Goal: Check status: Check status

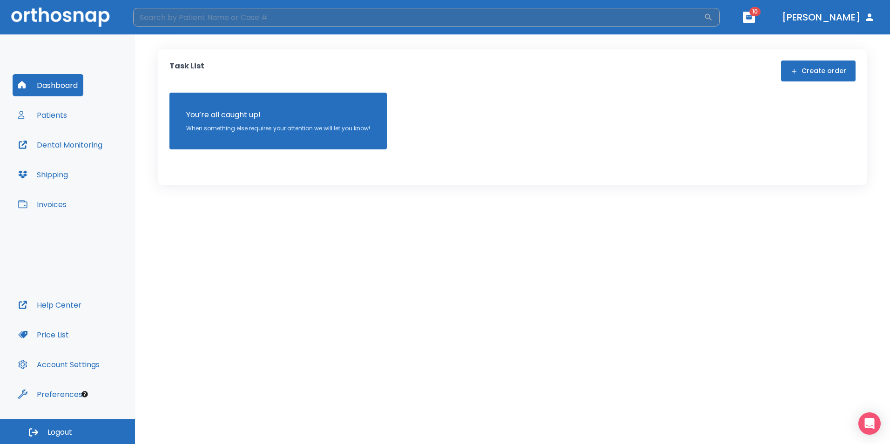
click at [292, 23] on input "search" at bounding box center [418, 17] width 570 height 19
click at [292, 22] on input "search" at bounding box center [418, 17] width 570 height 19
type input "maria paula"
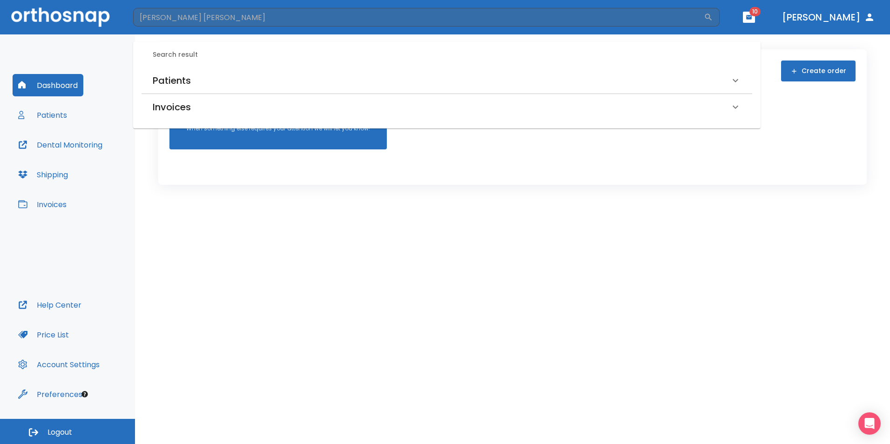
click at [526, 303] on div "Task List Create order You’re all caught up! When something else requires your …" at bounding box center [512, 238] width 755 height 409
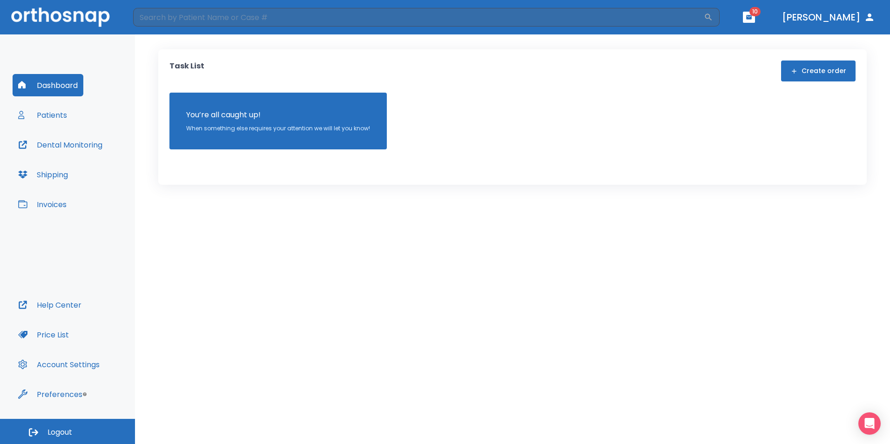
click at [54, 112] on button "Patients" at bounding box center [43, 115] width 60 height 22
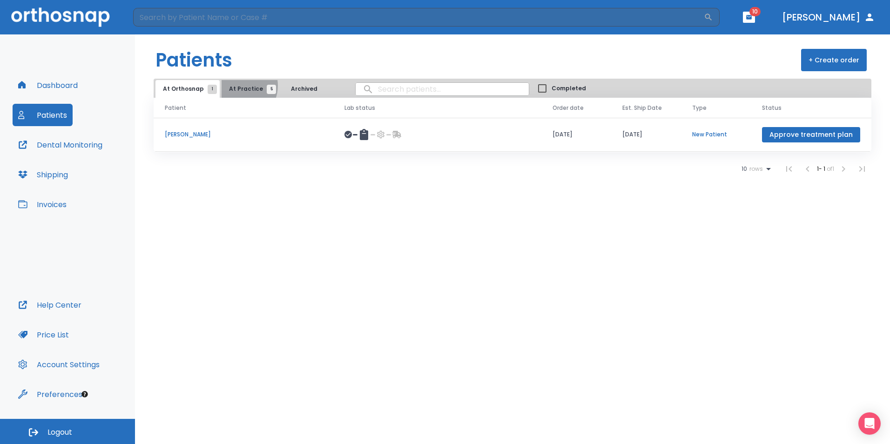
click at [236, 86] on span "At Practice 5" at bounding box center [250, 89] width 42 height 8
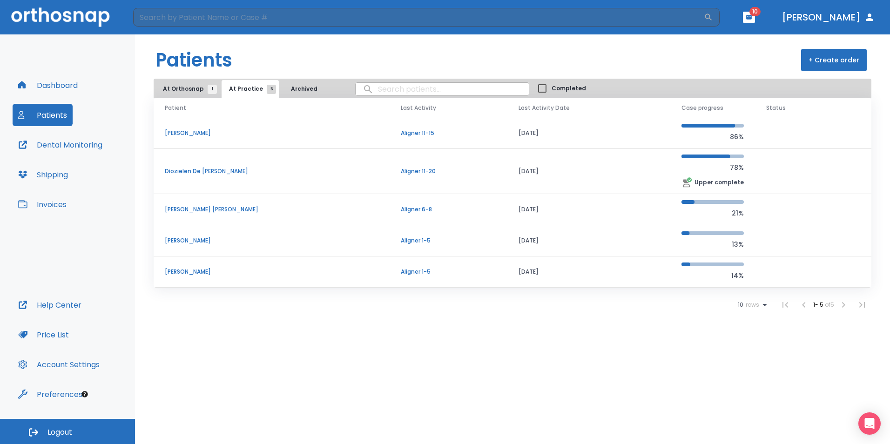
click at [782, 239] on td at bounding box center [813, 240] width 116 height 31
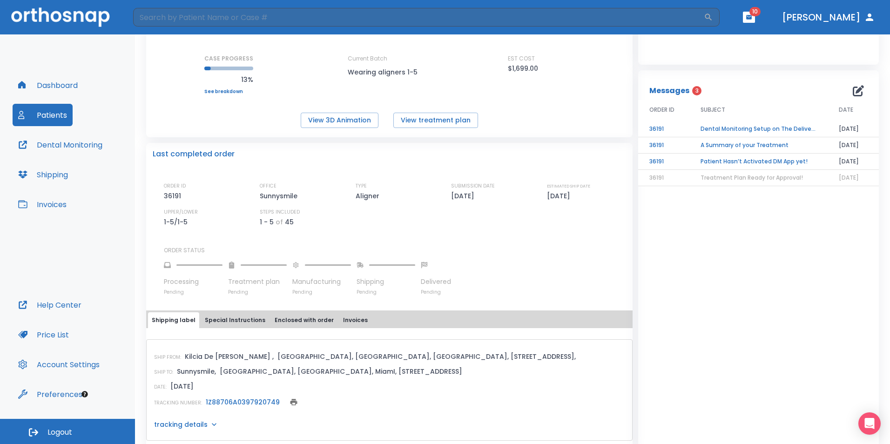
scroll to position [127, 0]
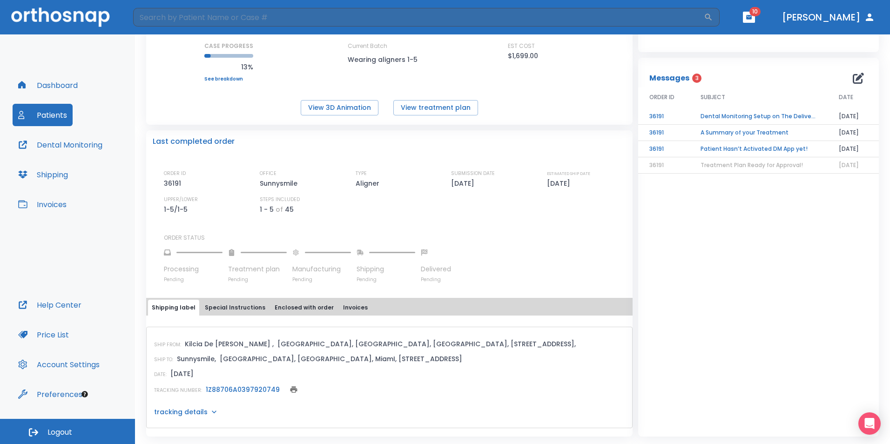
click at [188, 411] on p "tracking details" at bounding box center [181, 411] width 54 height 9
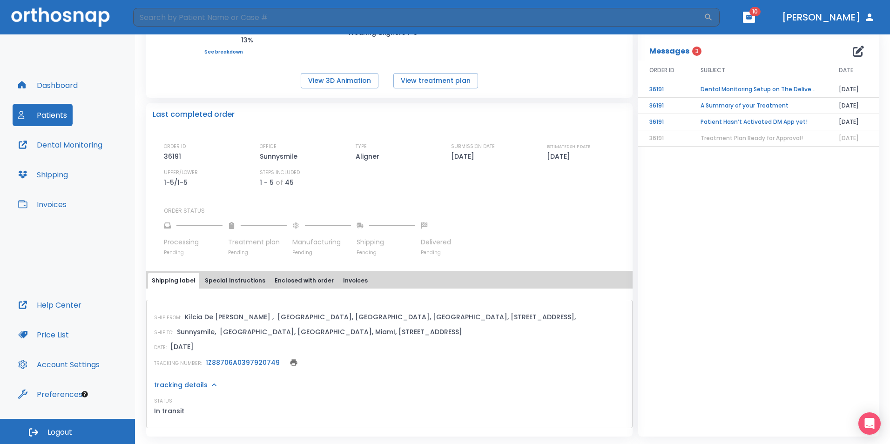
click at [218, 363] on link "1Z88706A0397920749" at bounding box center [243, 362] width 74 height 9
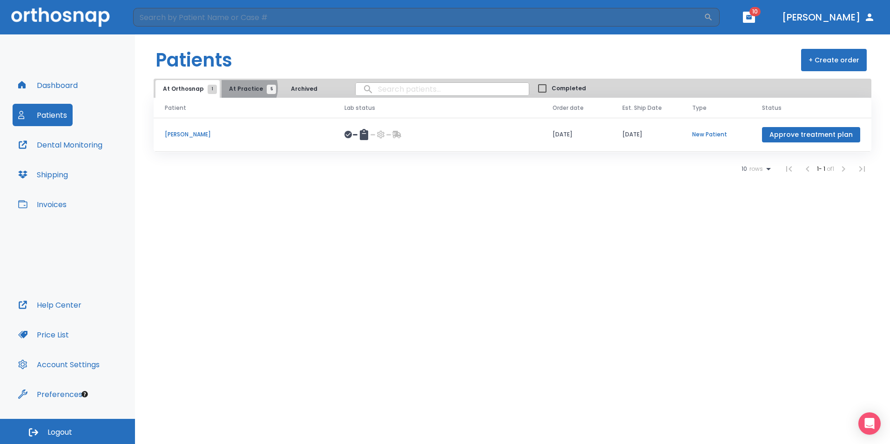
click at [243, 88] on span "At Practice 5" at bounding box center [250, 89] width 42 height 8
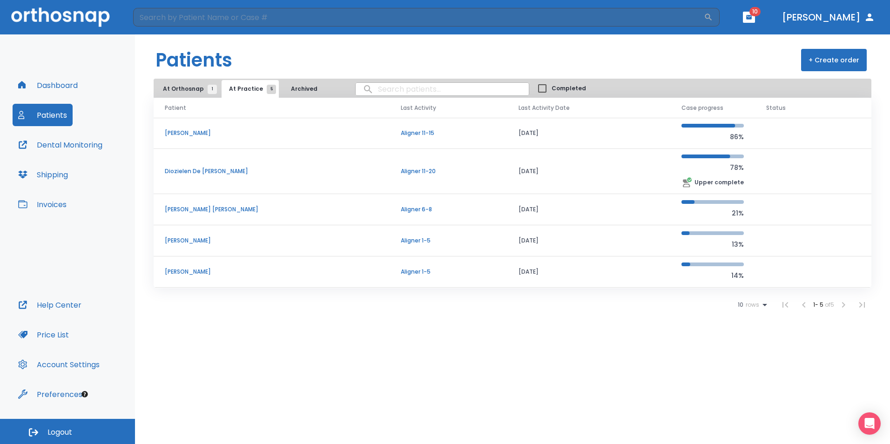
click at [772, 270] on td at bounding box center [813, 271] width 116 height 31
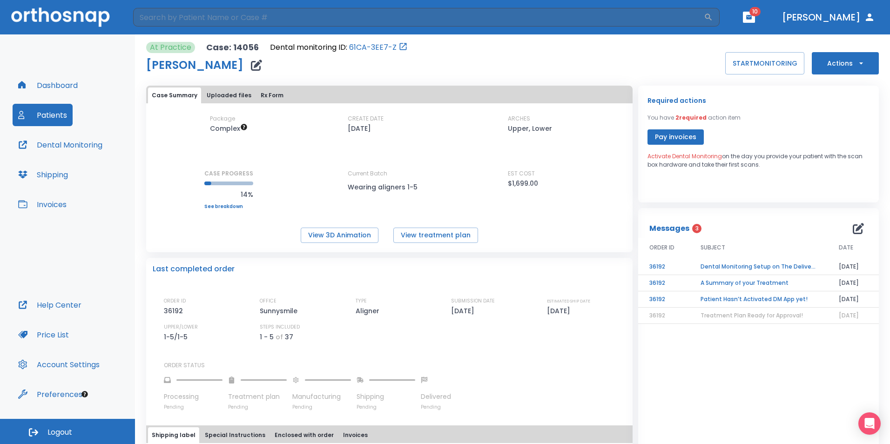
drag, startPoint x: 407, startPoint y: 319, endPoint x: 482, endPoint y: 382, distance: 97.8
click at [482, 382] on div "Processing Pending Treatment plan Pending Manufacturing Pending Shipping Pendin…" at bounding box center [395, 389] width 462 height 41
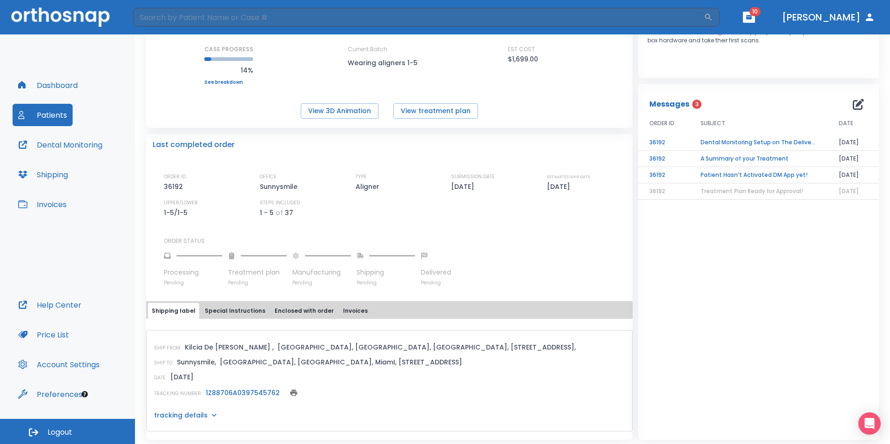
scroll to position [123, 0]
click at [228, 393] on link "1Z88706A0397545762" at bounding box center [243, 393] width 74 height 9
